Goal: Navigation & Orientation: Find specific page/section

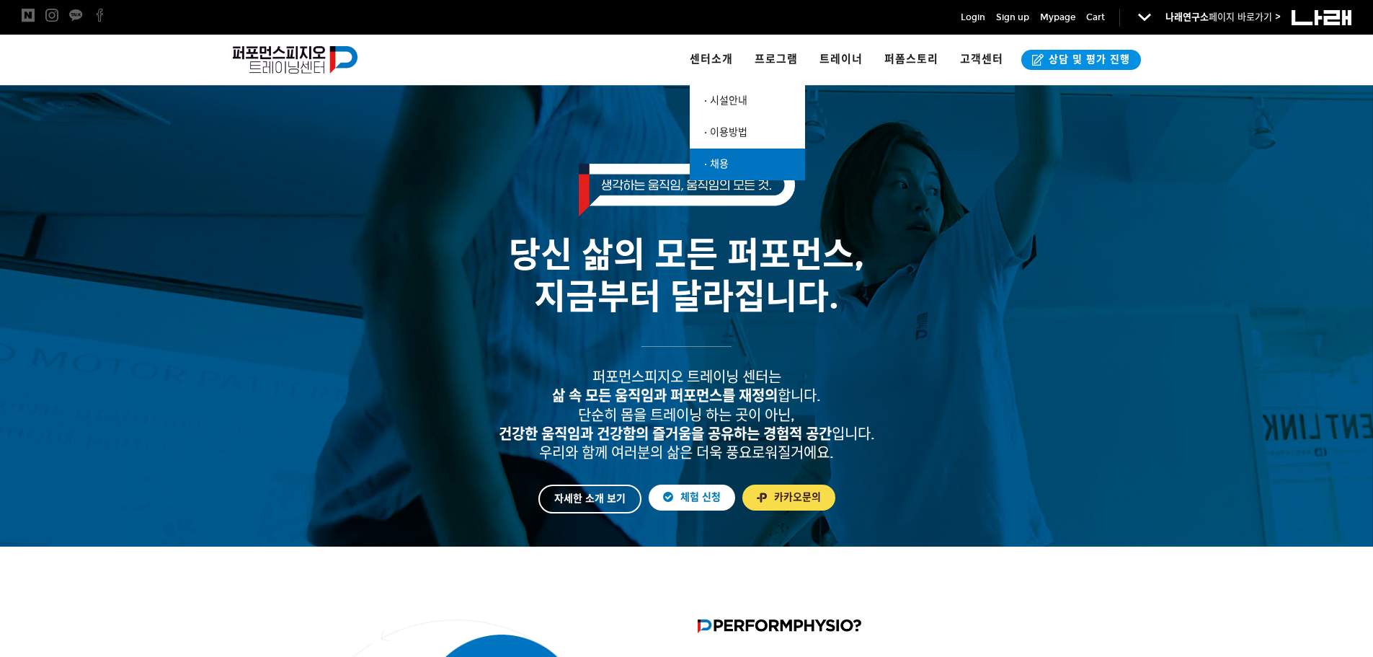
click at [736, 172] on link "· 채용" at bounding box center [747, 164] width 115 height 32
click at [744, 154] on link "· 채용" at bounding box center [747, 164] width 115 height 32
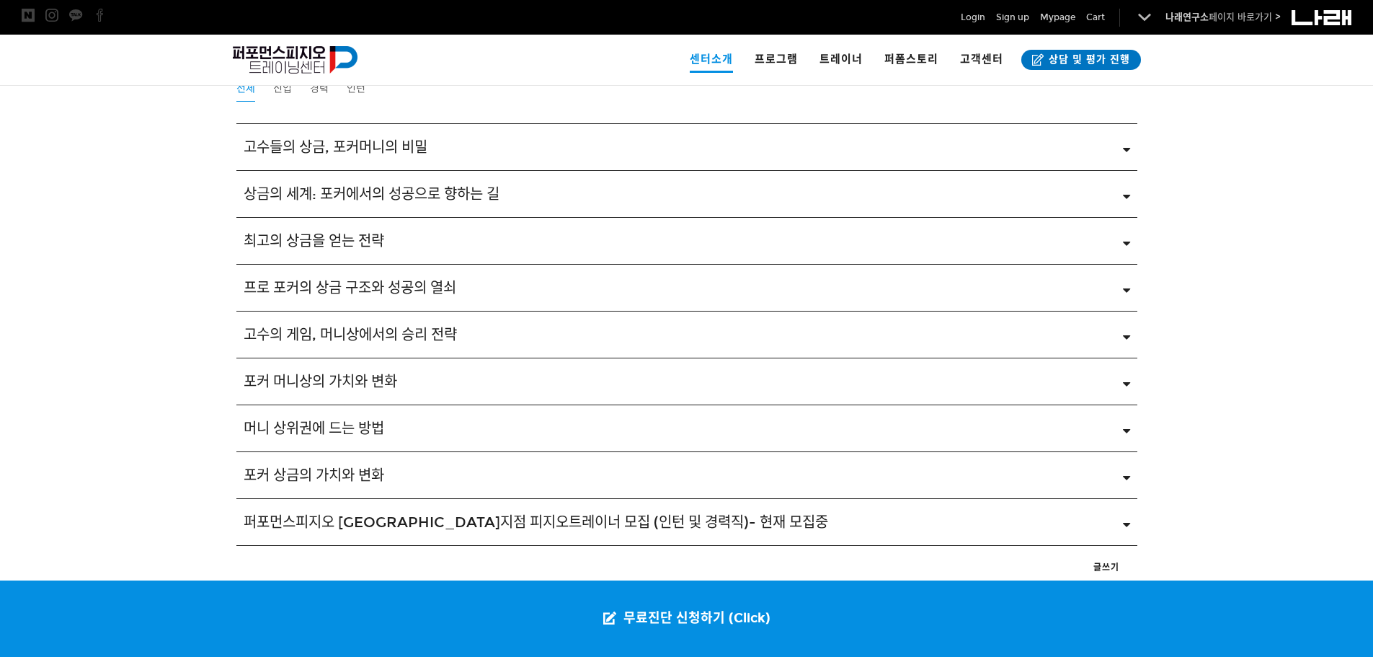
scroll to position [2306, 0]
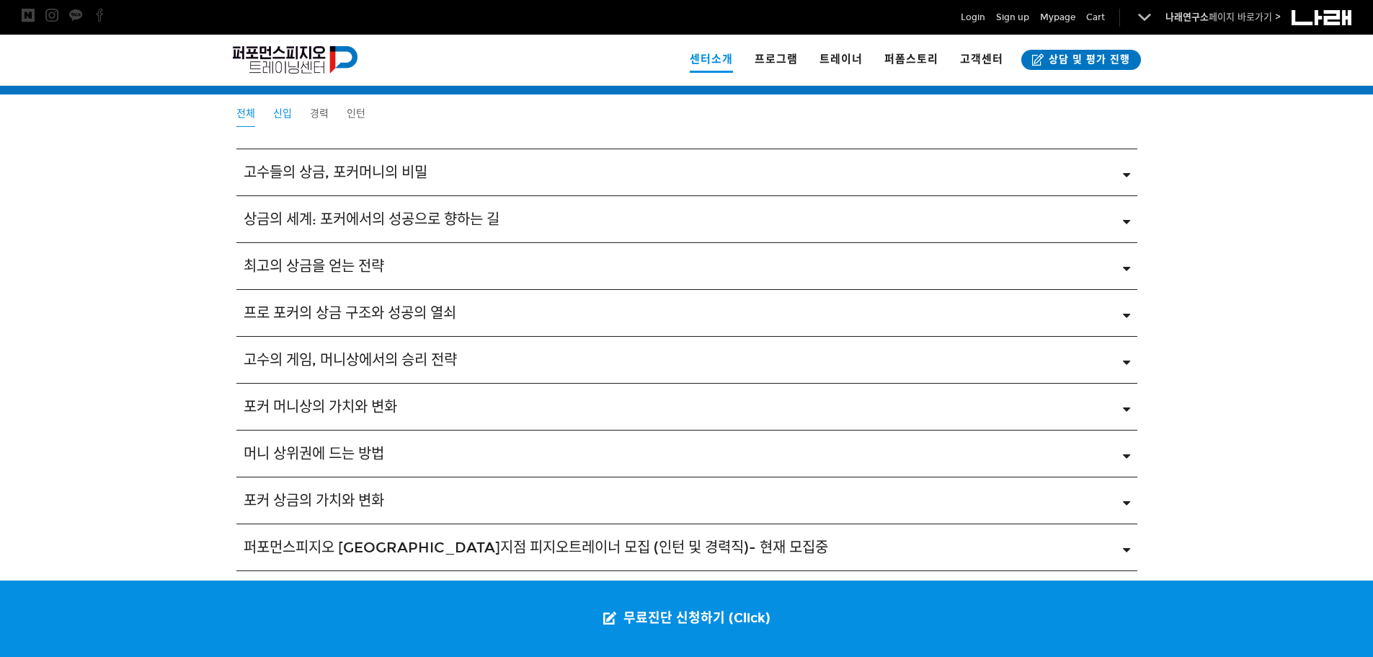
click at [283, 116] on span "신입" at bounding box center [282, 113] width 19 height 12
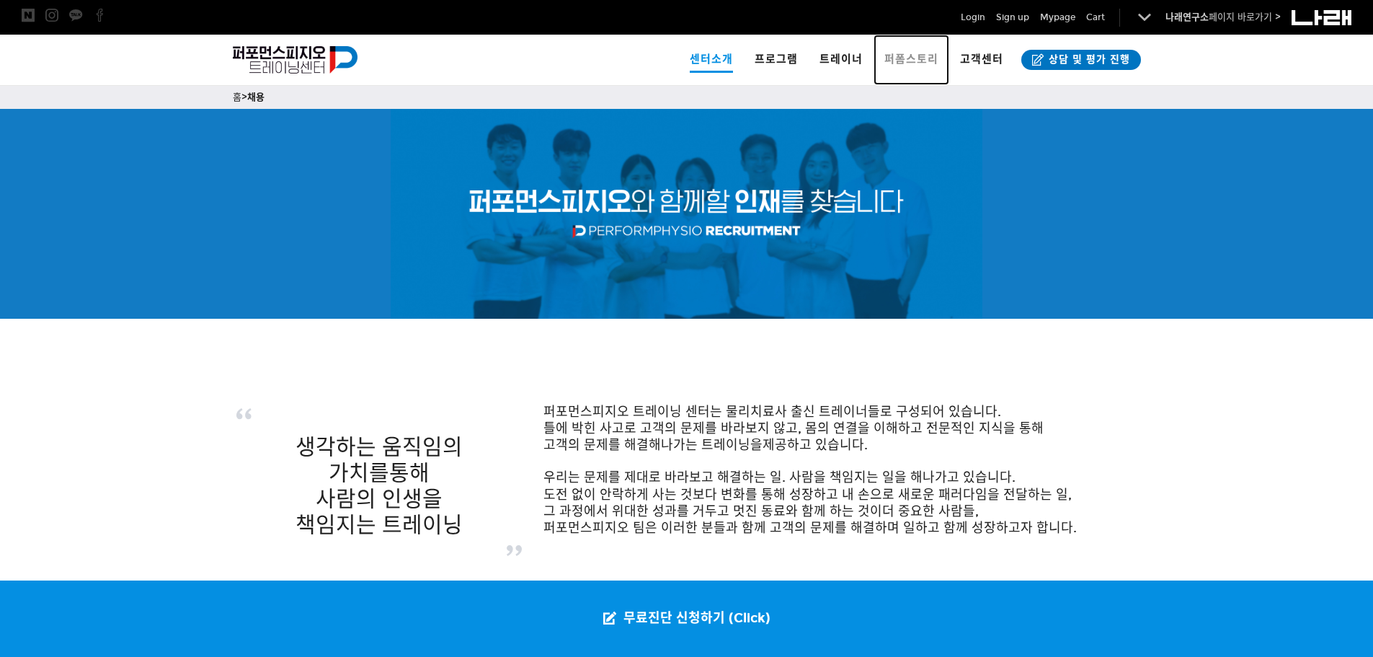
click at [904, 58] on span "퍼폼스토리" at bounding box center [911, 59] width 54 height 13
